Goal: Task Accomplishment & Management: Manage account settings

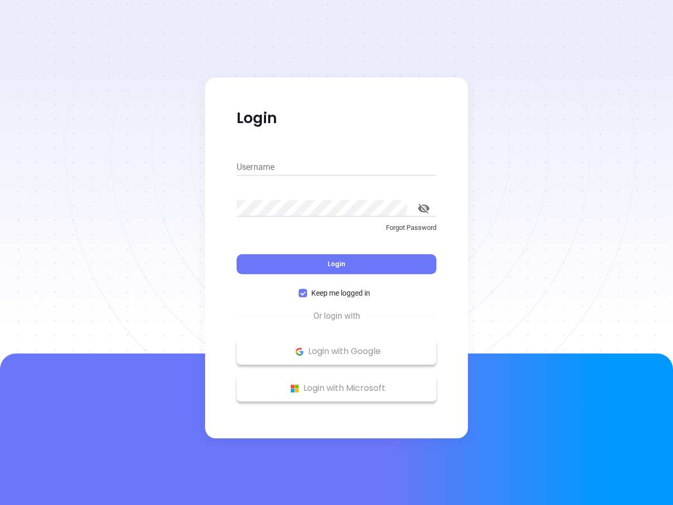
click at [336, 252] on div "Login" at bounding box center [337, 257] width 200 height 33
click at [336, 167] on input "Username" at bounding box center [337, 167] width 200 height 17
click at [424, 208] on icon "toggle password visibility" at bounding box center [424, 208] width 12 height 10
click at [336, 264] on span "Login" at bounding box center [336, 263] width 18 height 9
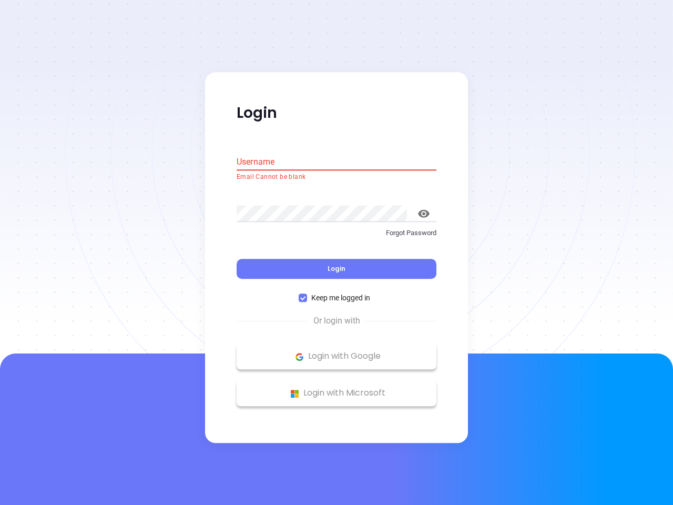
click at [336, 293] on span "Keep me logged in" at bounding box center [340, 298] width 67 height 12
click at [307, 294] on input "Keep me logged in" at bounding box center [303, 298] width 8 height 8
checkbox input "false"
click at [336, 351] on p "Login with Google" at bounding box center [336, 356] width 189 height 16
click at [336, 388] on p "Login with Microsoft" at bounding box center [336, 393] width 189 height 16
